Goal: Transaction & Acquisition: Obtain resource

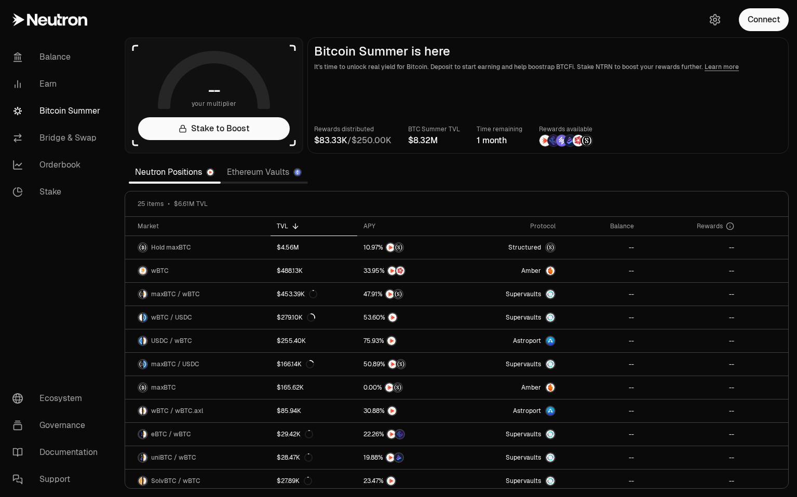
click at [244, 170] on link "Ethereum Vaults" at bounding box center [264, 172] width 87 height 21
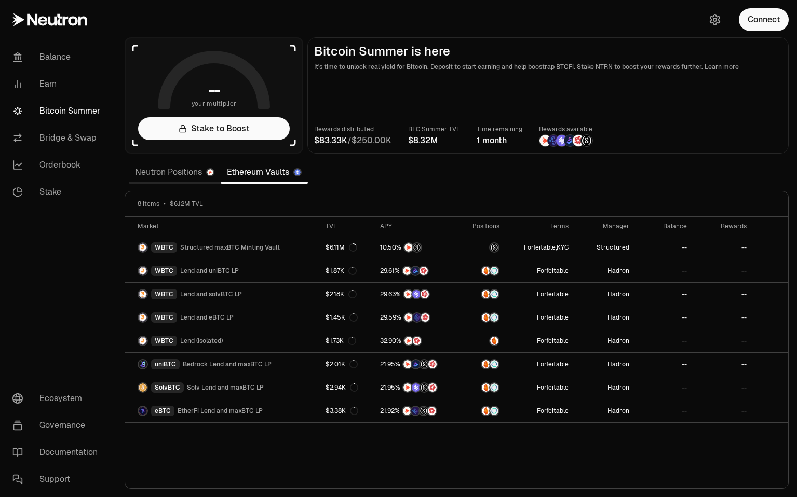
click at [177, 173] on link "Neutron Positions" at bounding box center [175, 172] width 92 height 21
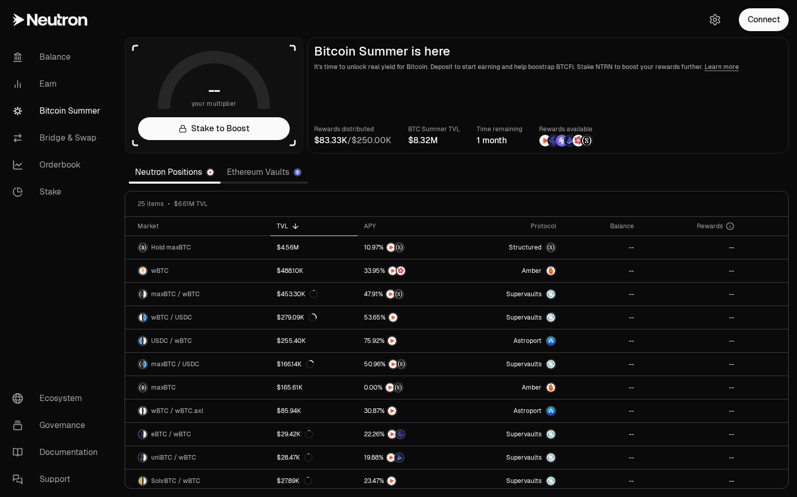
click at [249, 172] on link "Ethereum Vaults" at bounding box center [264, 172] width 87 height 21
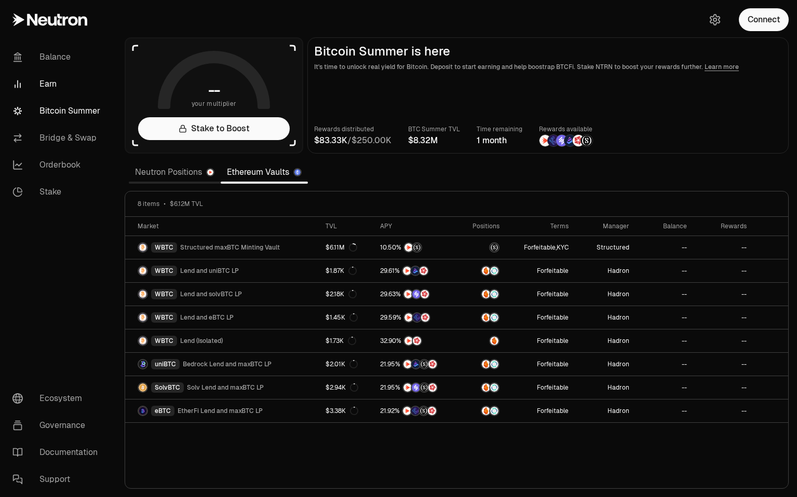
click at [47, 84] on link "Earn" at bounding box center [58, 84] width 108 height 27
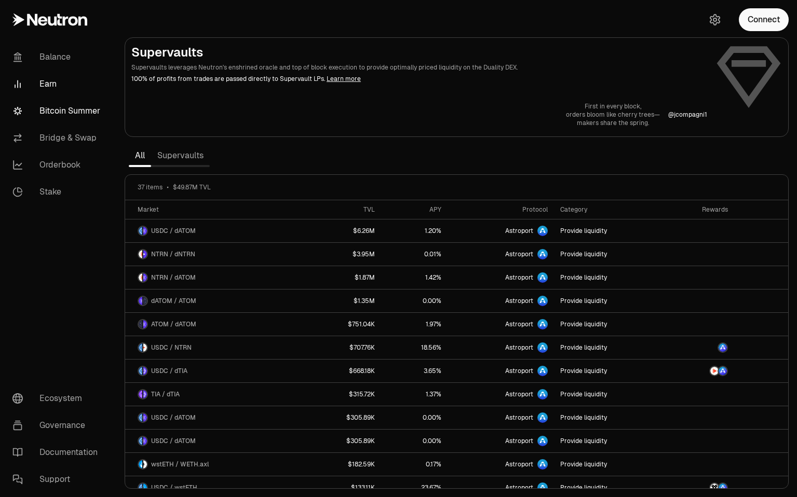
click at [60, 107] on link "Bitcoin Summer" at bounding box center [58, 111] width 108 height 27
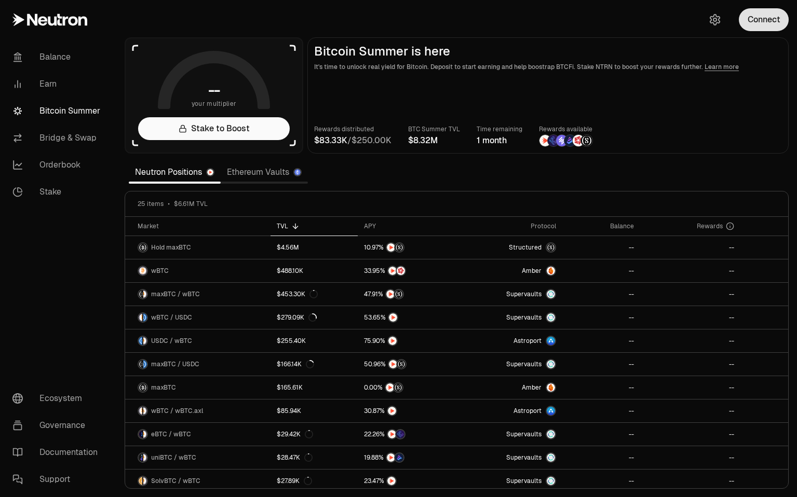
click at [754, 18] on button "Connect" at bounding box center [763, 19] width 50 height 23
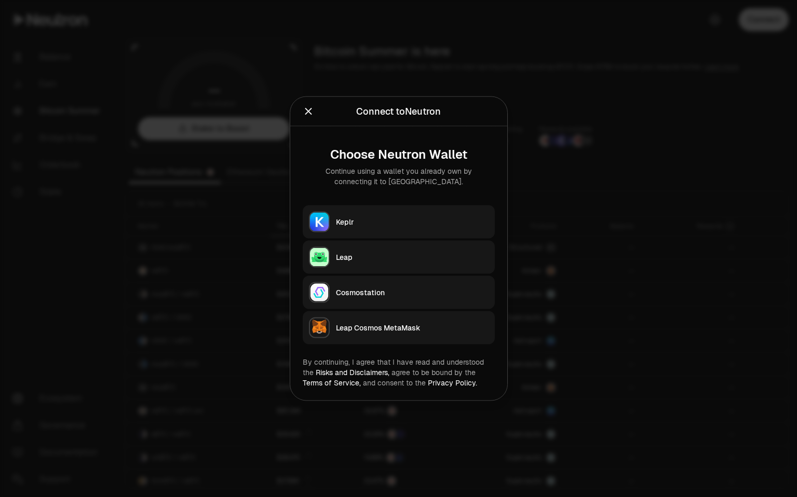
click at [344, 215] on button "Keplr" at bounding box center [399, 221] width 192 height 33
